Goal: Information Seeking & Learning: Learn about a topic

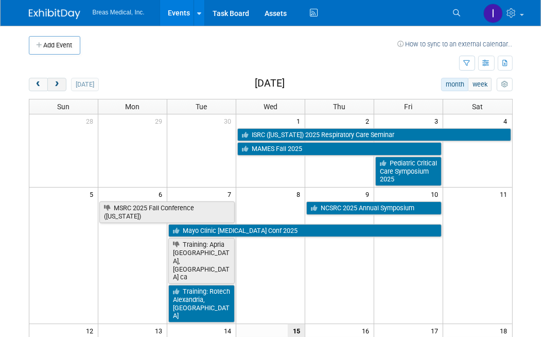
click at [62, 80] on button "next" at bounding box center [56, 84] width 19 height 13
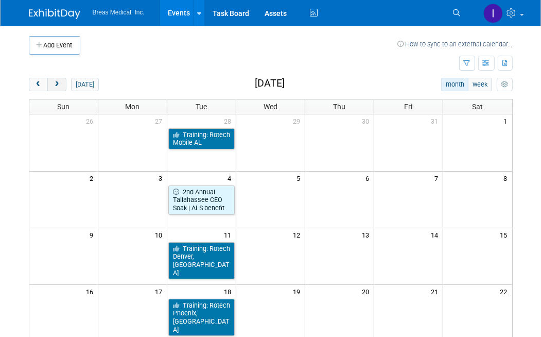
click at [62, 80] on button "next" at bounding box center [56, 84] width 19 height 13
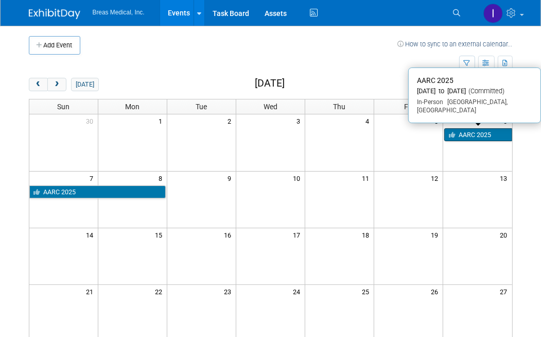
click at [485, 132] on link "AARC 2025" at bounding box center [478, 134] width 68 height 13
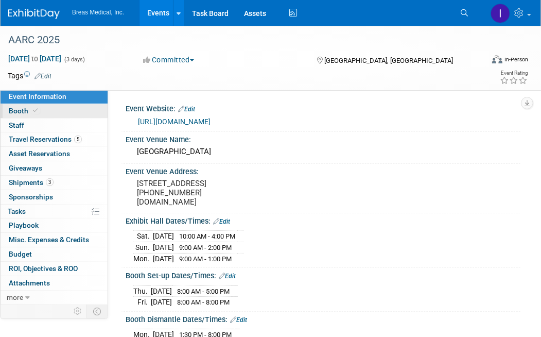
click at [22, 109] on span "Booth" at bounding box center [24, 111] width 31 height 8
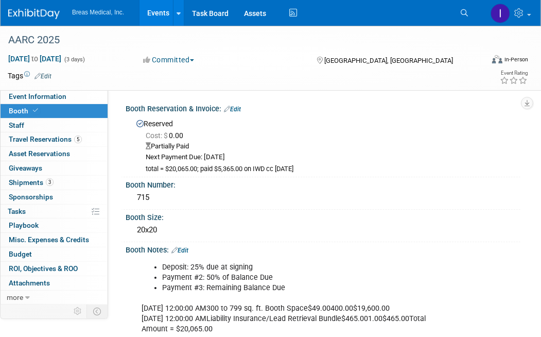
drag, startPoint x: 165, startPoint y: 168, endPoint x: 325, endPoint y: 164, distance: 160.6
click at [325, 165] on div "total = $20,065.00; paid $5,365.00 on IWD cc 2-27-2025" at bounding box center [329, 169] width 367 height 9
drag, startPoint x: 325, startPoint y: 164, endPoint x: 316, endPoint y: 168, distance: 10.6
click at [316, 168] on div "total = $20,065.00; paid $5,365.00 on IWD cc 2-27-2025" at bounding box center [329, 169] width 367 height 9
click at [294, 189] on div "715" at bounding box center [322, 197] width 379 height 16
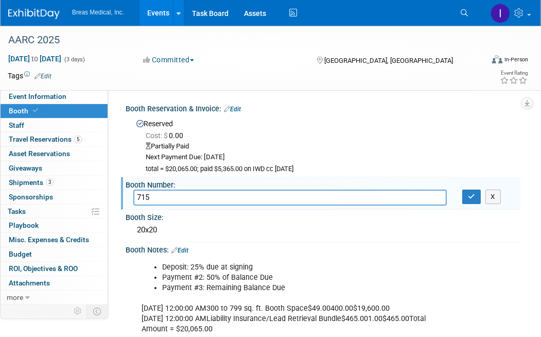
click at [320, 284] on li "Payment #3: Remaining Balance Due" at bounding box center [297, 288] width 271 height 10
click at [496, 199] on button "X" at bounding box center [493, 196] width 16 height 14
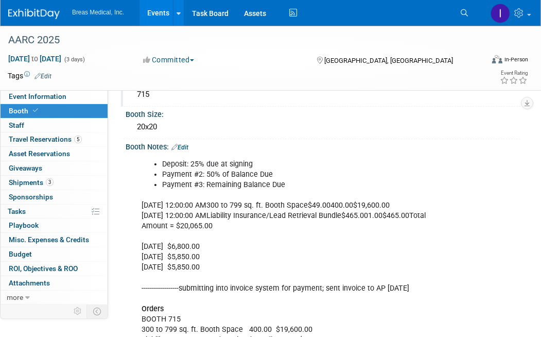
scroll to position [154, 0]
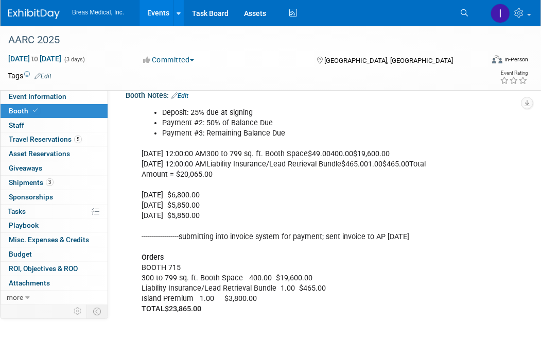
click at [164, 14] on link "Events" at bounding box center [158, 13] width 38 height 26
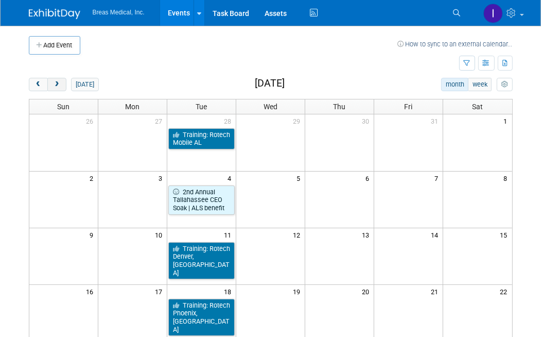
click at [58, 81] on span "next" at bounding box center [57, 84] width 8 height 7
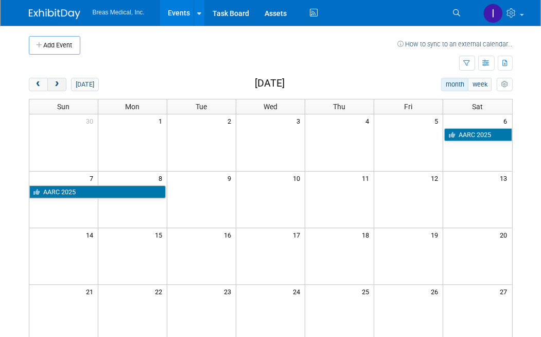
click at [58, 81] on span "next" at bounding box center [57, 84] width 8 height 7
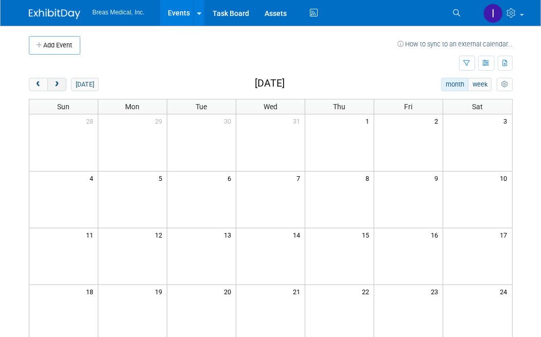
click at [58, 81] on span "next" at bounding box center [57, 84] width 8 height 7
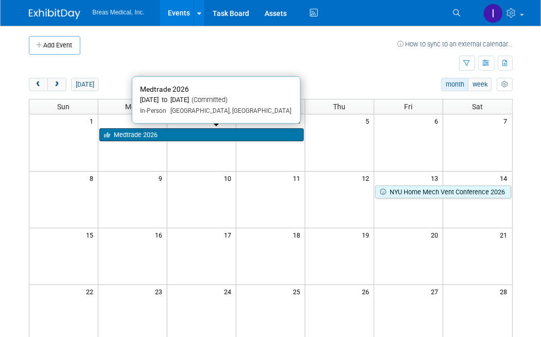
click at [174, 134] on link "Medtrade 2026" at bounding box center [201, 134] width 204 height 13
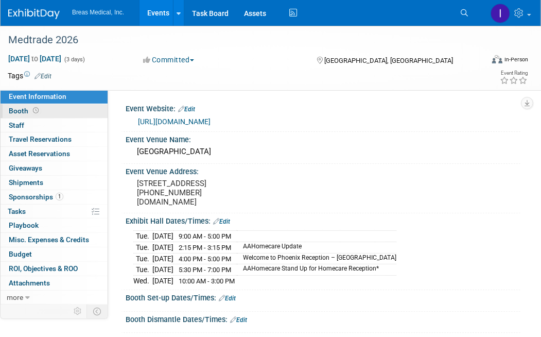
click at [6, 106] on link "Booth" at bounding box center [54, 111] width 107 height 14
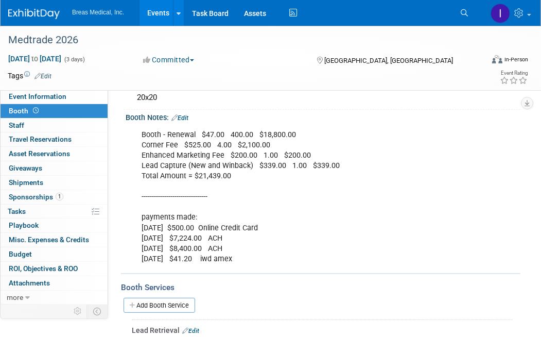
scroll to position [103, 0]
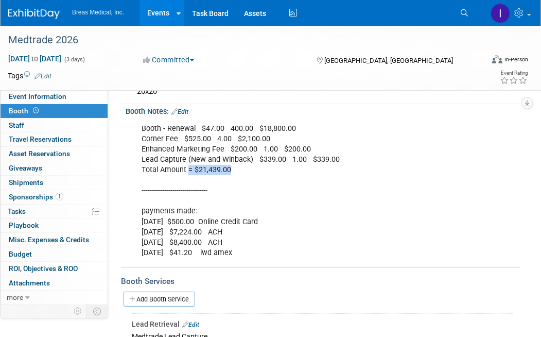
drag, startPoint x: 234, startPoint y: 168, endPoint x: 188, endPoint y: 171, distance: 45.4
click at [188, 171] on div "Booth - Renewal $47.00 400.00 $18,800.00 Corner Fee $525.00 4.00 $2,100.00 Enha…" at bounding box center [286, 190] width 305 height 145
